Goal: Find specific page/section

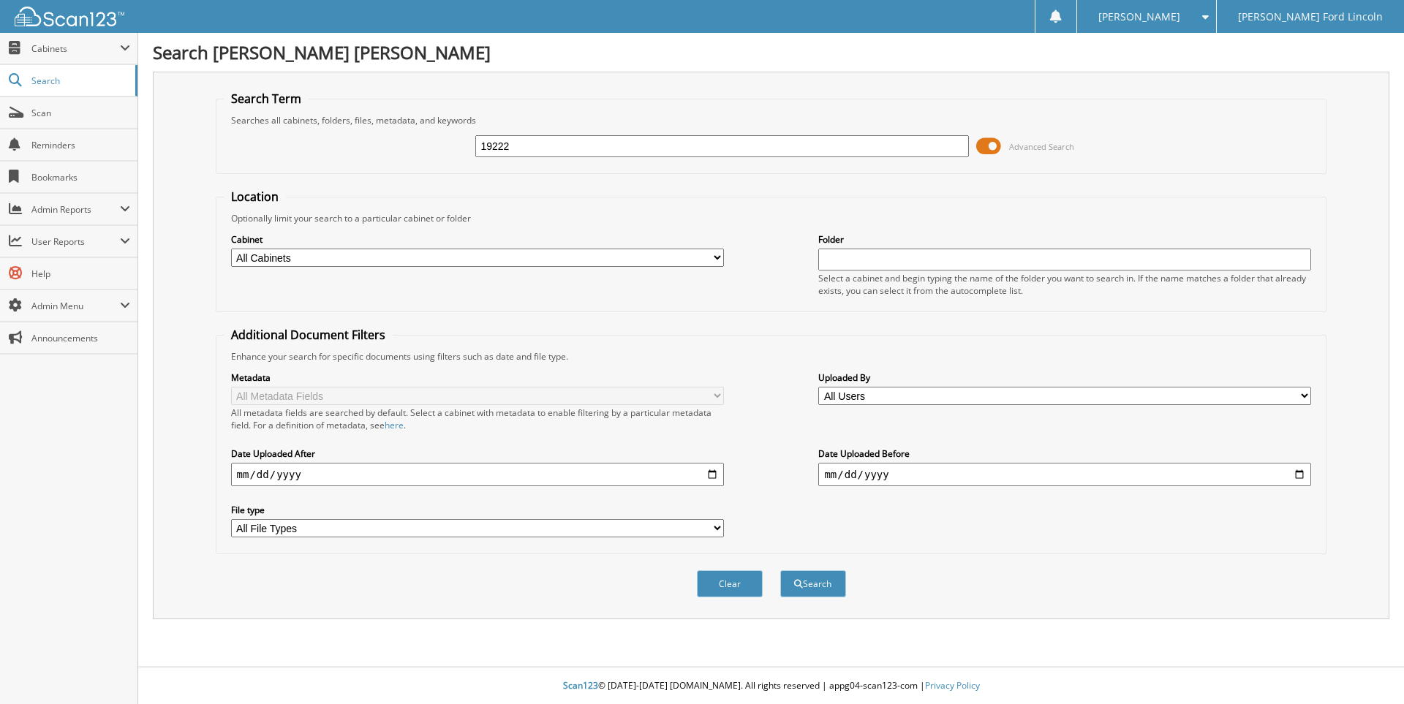
type input "19222"
click at [780, 570] on button "Search" at bounding box center [813, 583] width 66 height 27
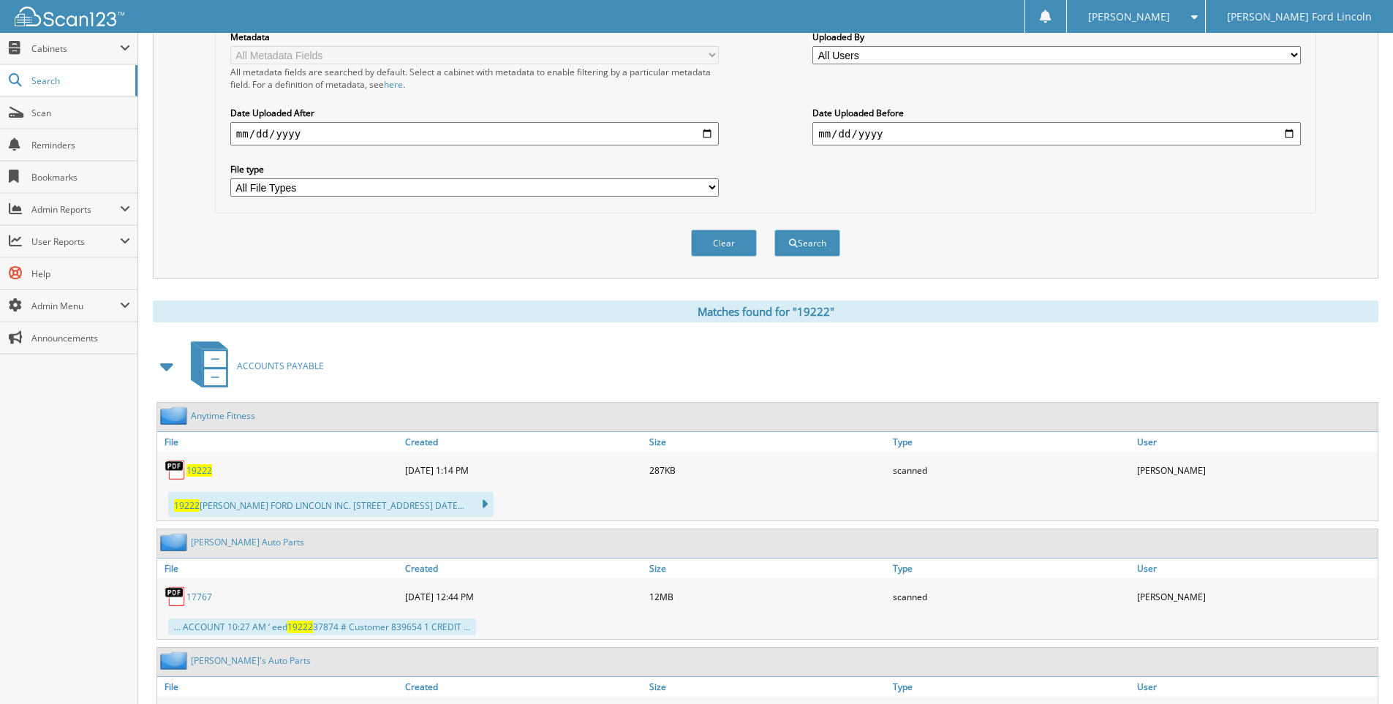
scroll to position [366, 0]
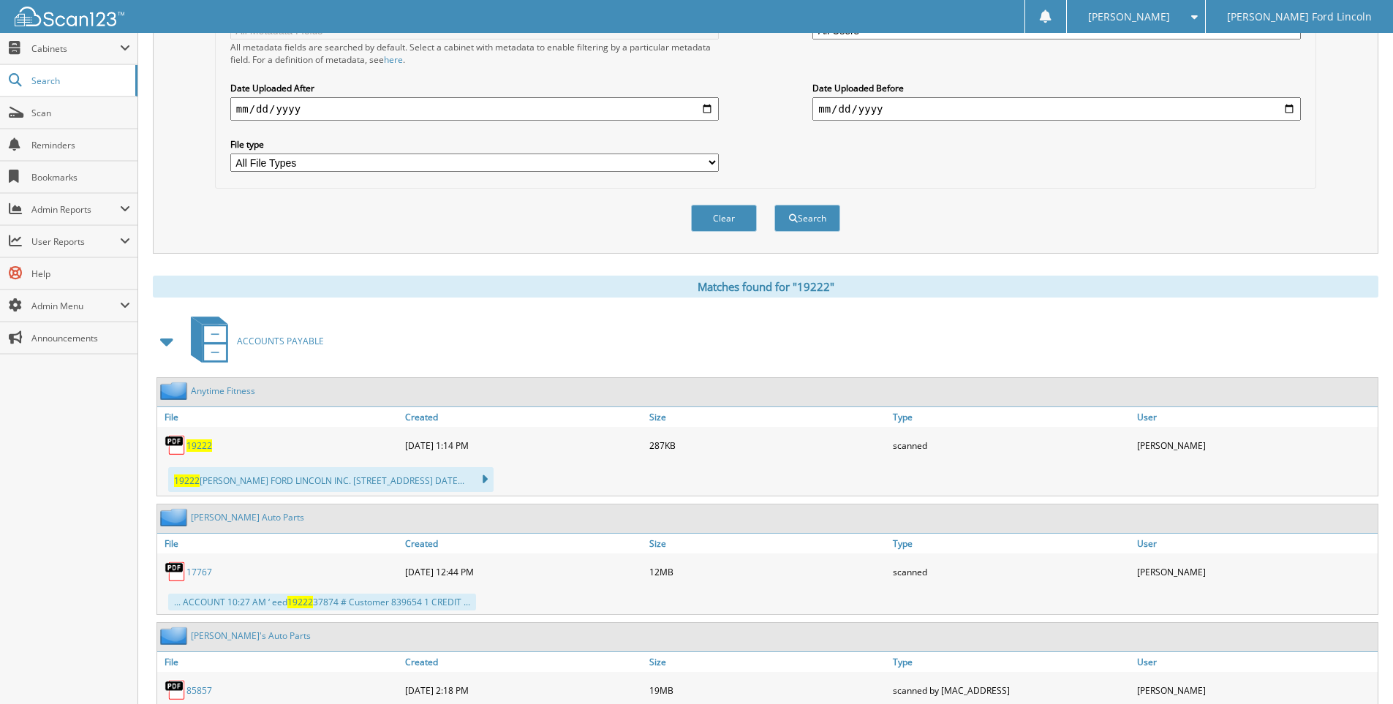
click at [196, 441] on span "19222" at bounding box center [199, 445] width 26 height 12
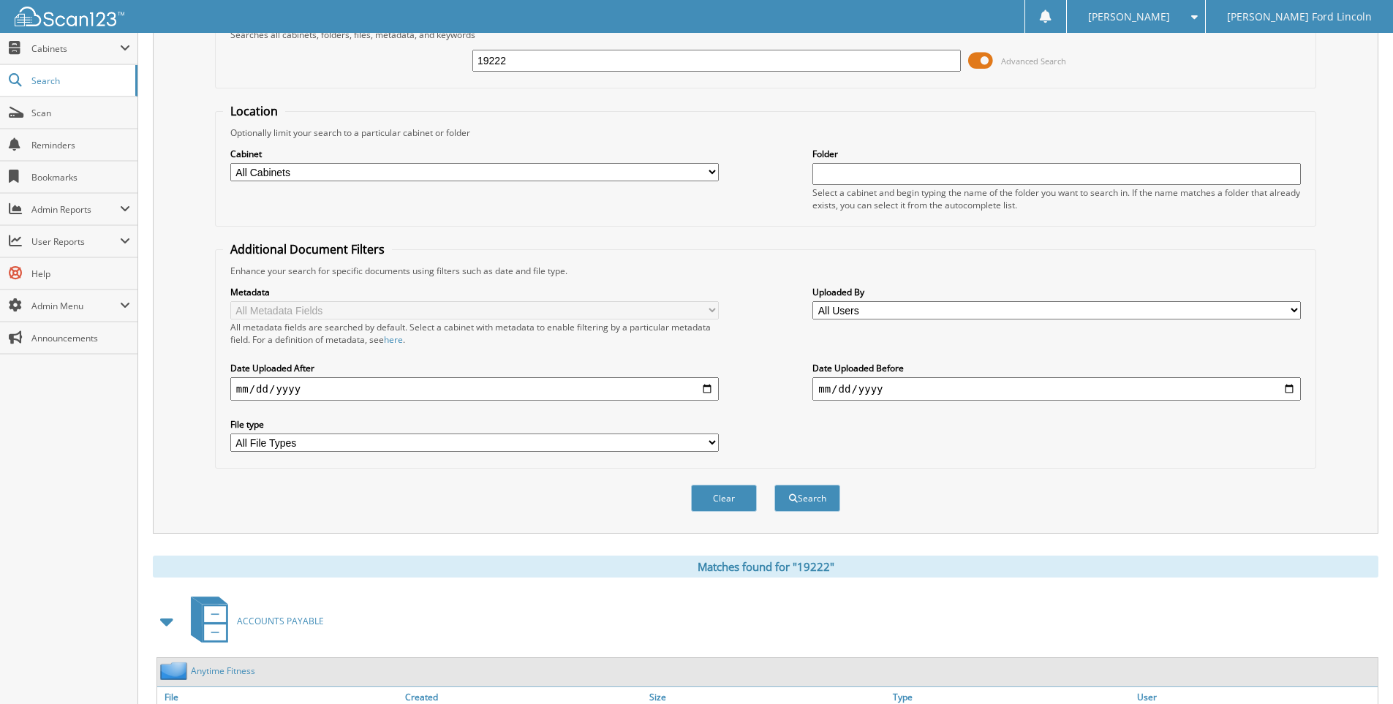
scroll to position [73, 0]
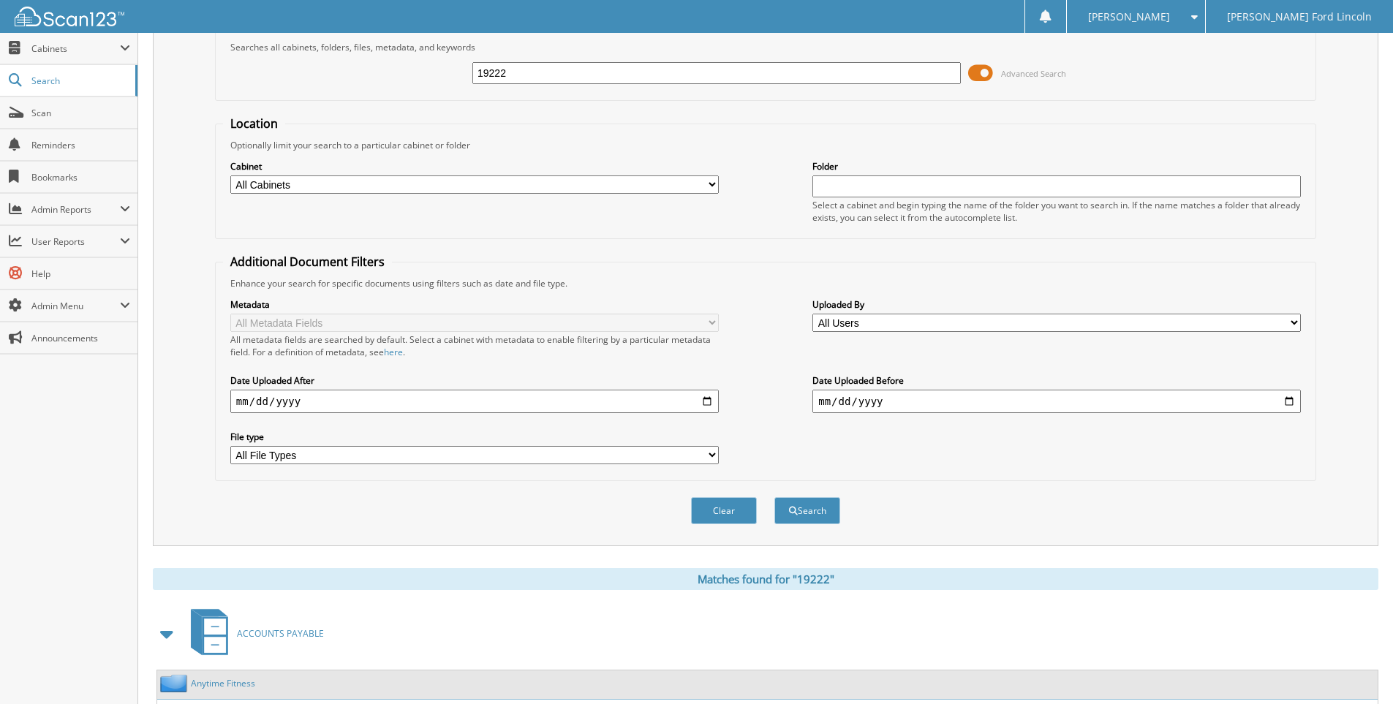
drag, startPoint x: 540, startPoint y: 80, endPoint x: 331, endPoint y: 83, distance: 209.2
click at [331, 83] on div "19222 Advanced Search" at bounding box center [765, 72] width 1085 height 39
type input "companion life"
click at [774, 497] on button "Search" at bounding box center [807, 510] width 66 height 27
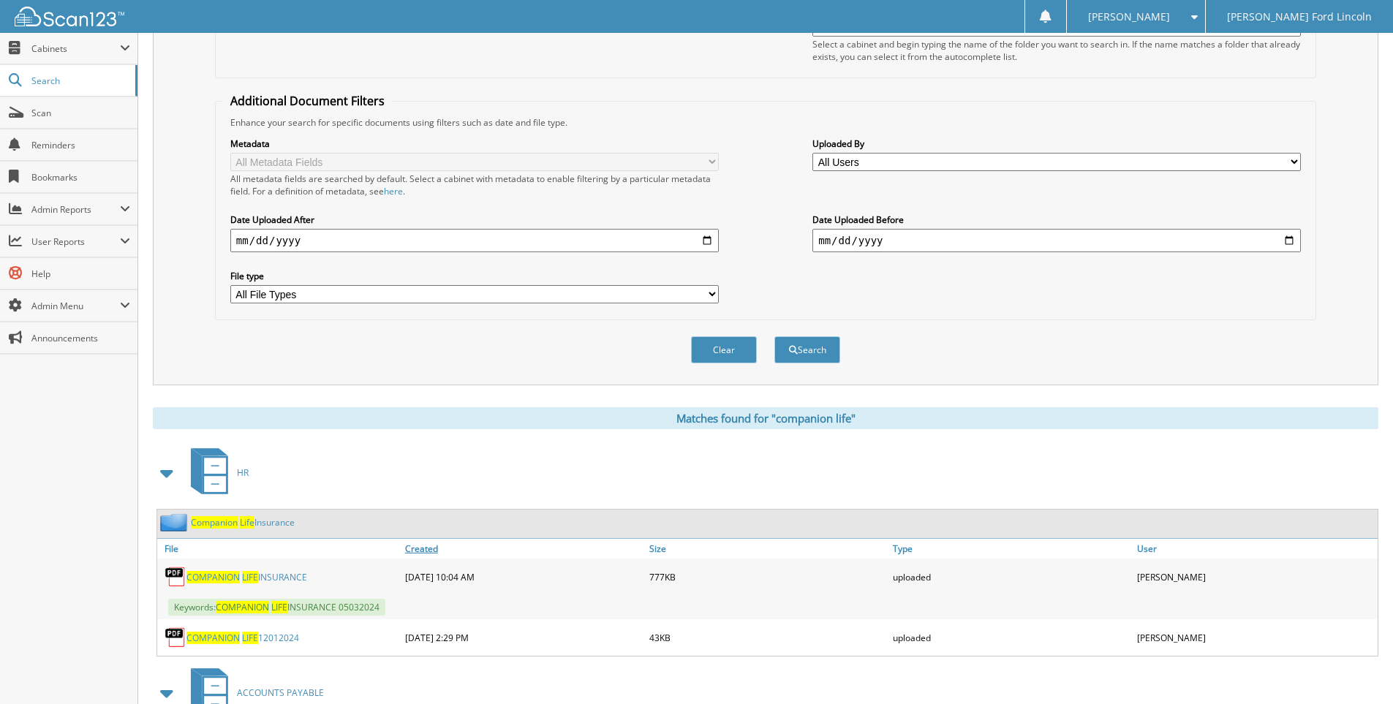
scroll to position [293, 0]
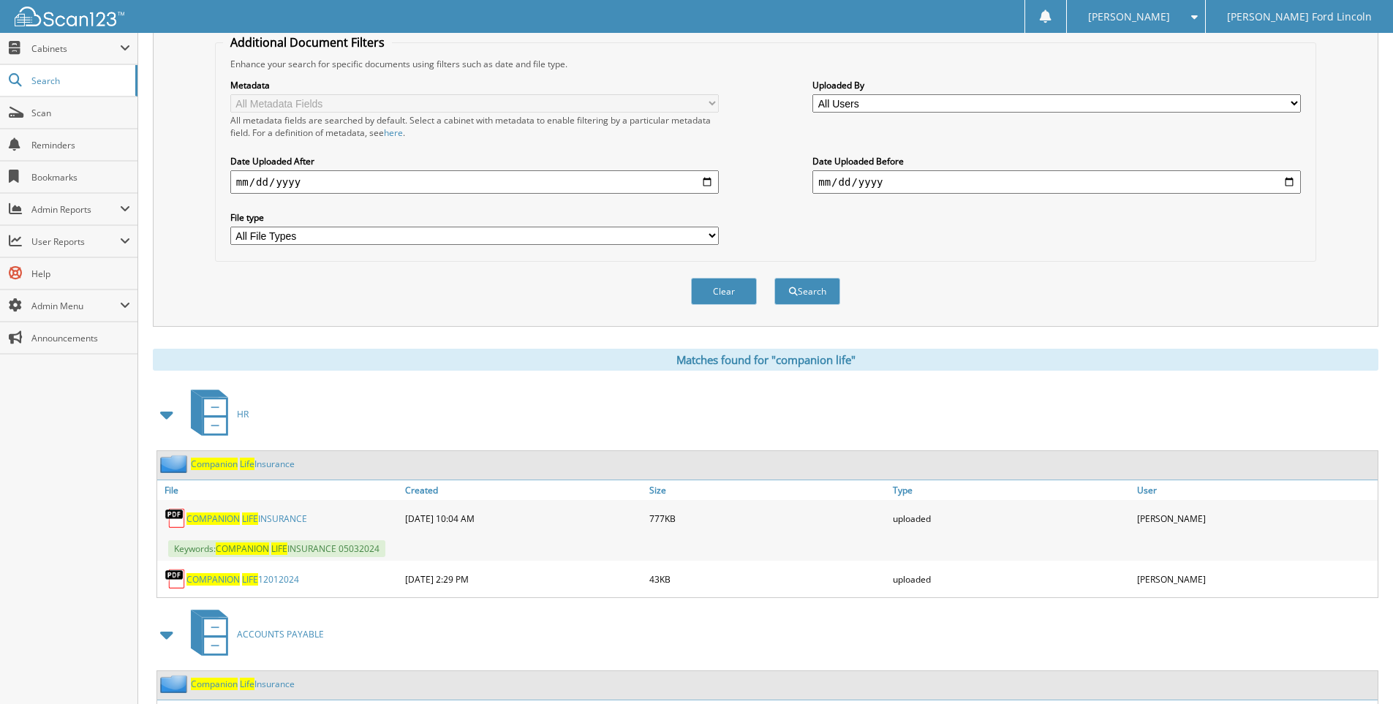
click at [240, 522] on link "COMPANION LIFE INSURANCE" at bounding box center [246, 519] width 121 height 12
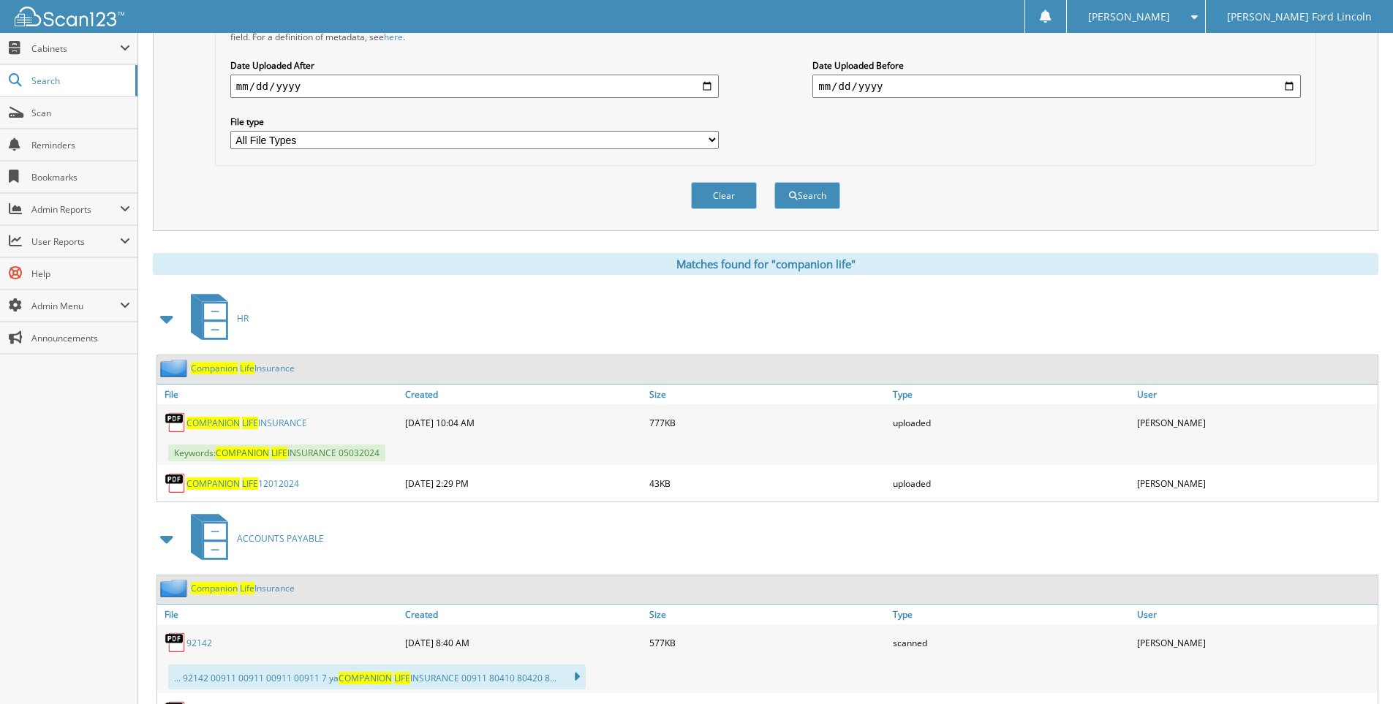
scroll to position [585, 0]
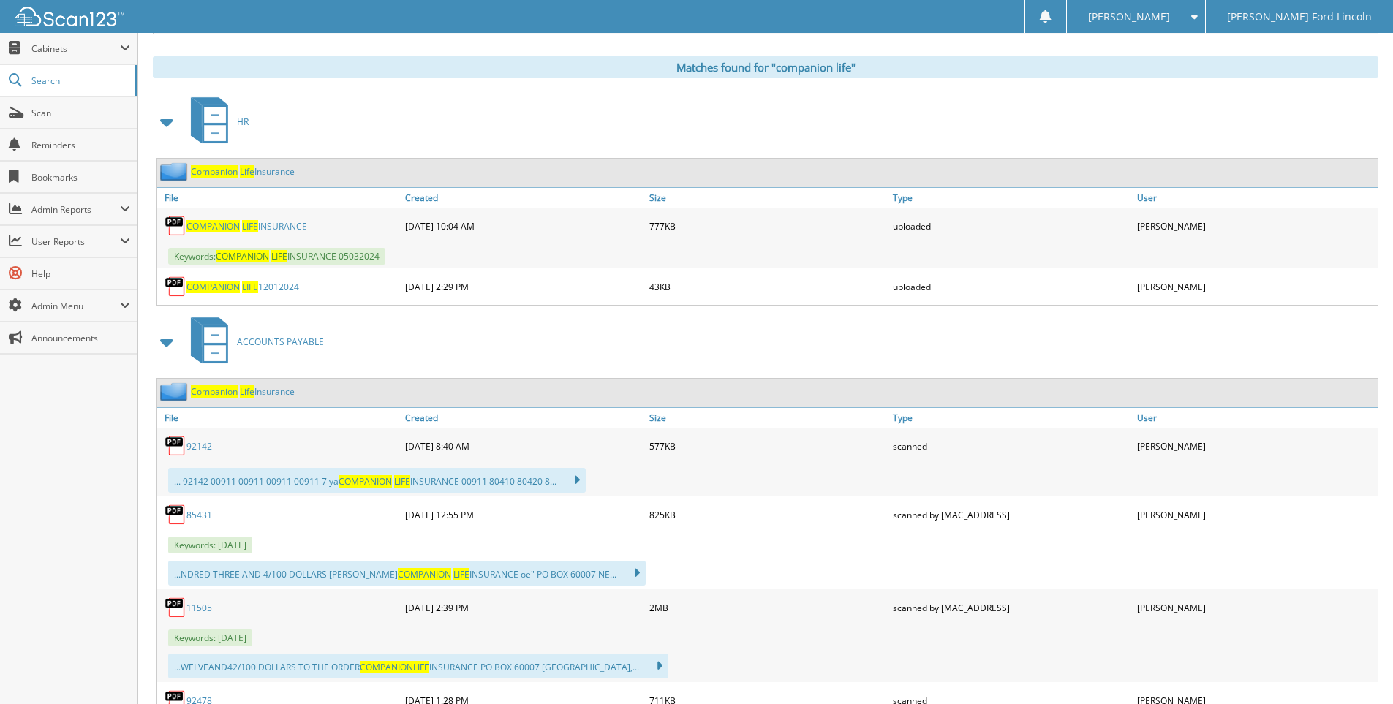
click at [256, 394] on link "Companion Life Insurance" at bounding box center [243, 391] width 104 height 12
